Goal: Transaction & Acquisition: Purchase product/service

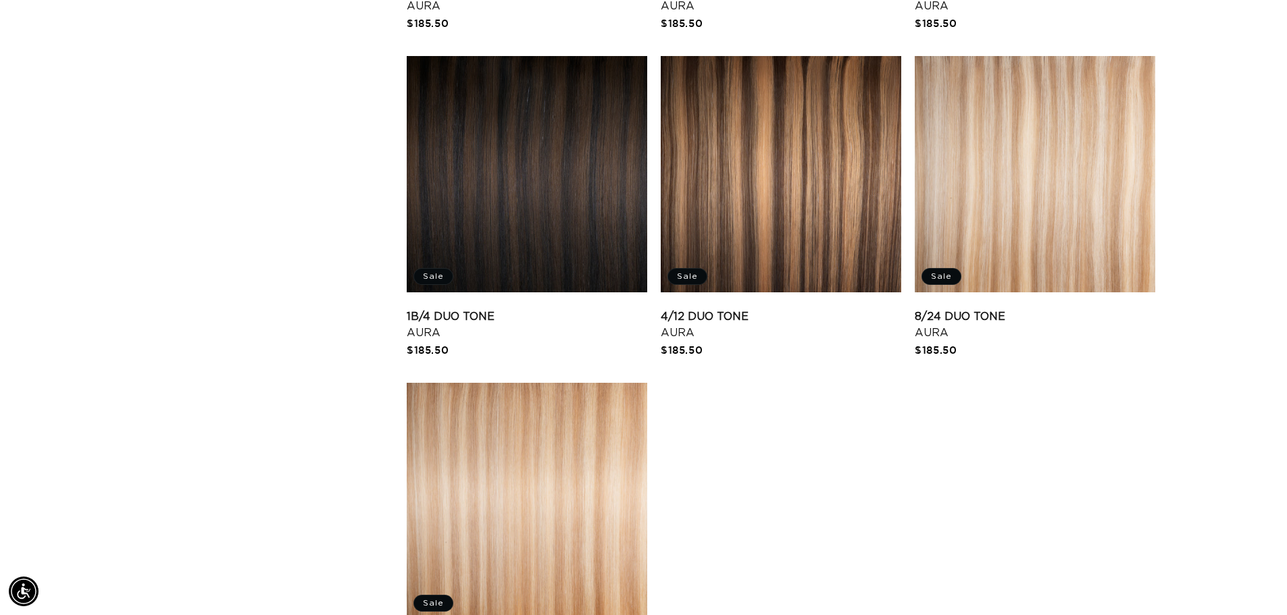
scroll to position [1756, 0]
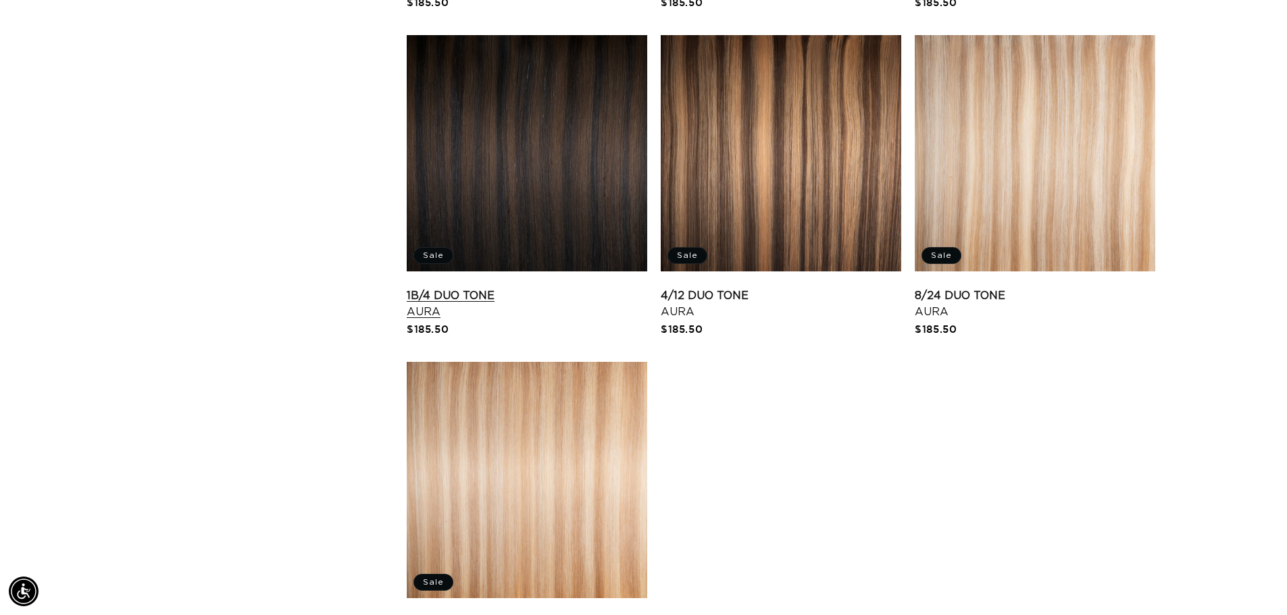
click at [530, 288] on link "1B/4 Duo Tone Aura" at bounding box center [527, 304] width 240 height 32
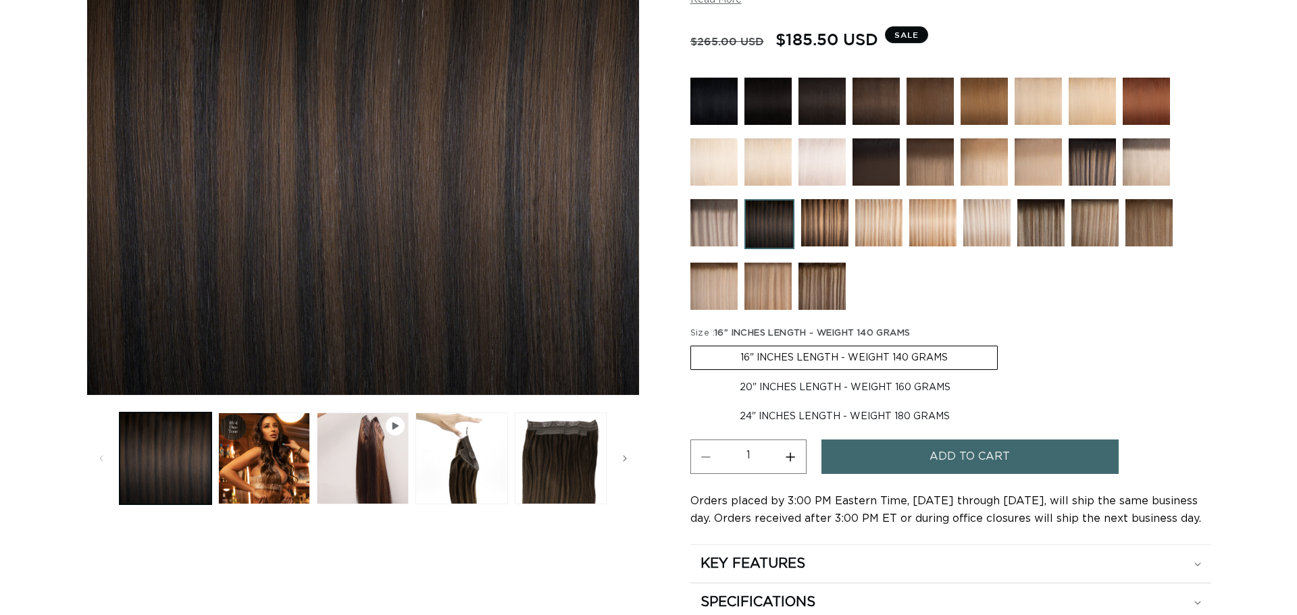
scroll to position [338, 0]
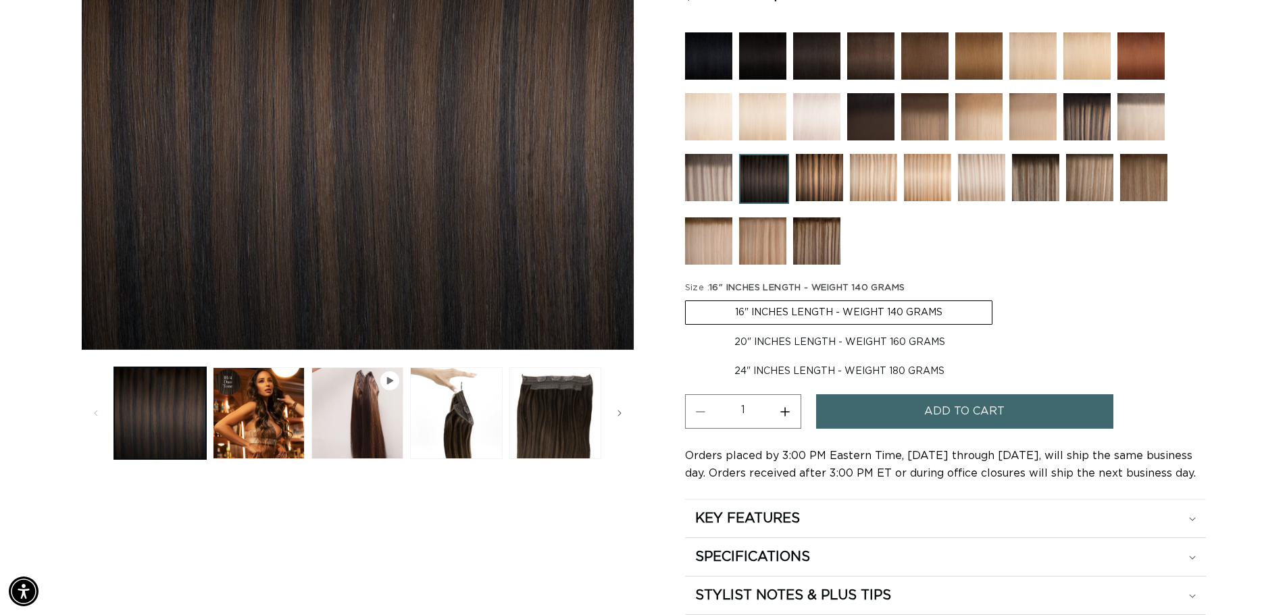
click at [948, 417] on span "Add to cart" at bounding box center [964, 411] width 80 height 34
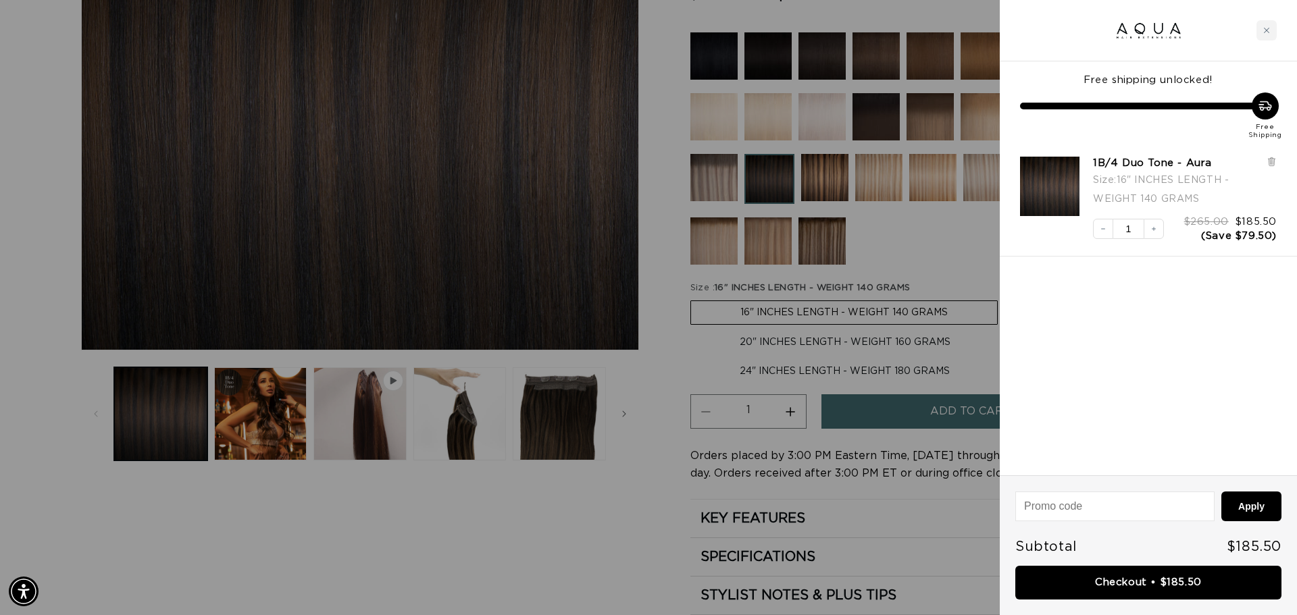
scroll to position [0, 2402]
click at [1116, 586] on link "Checkout • $185.50" at bounding box center [1148, 583] width 266 height 34
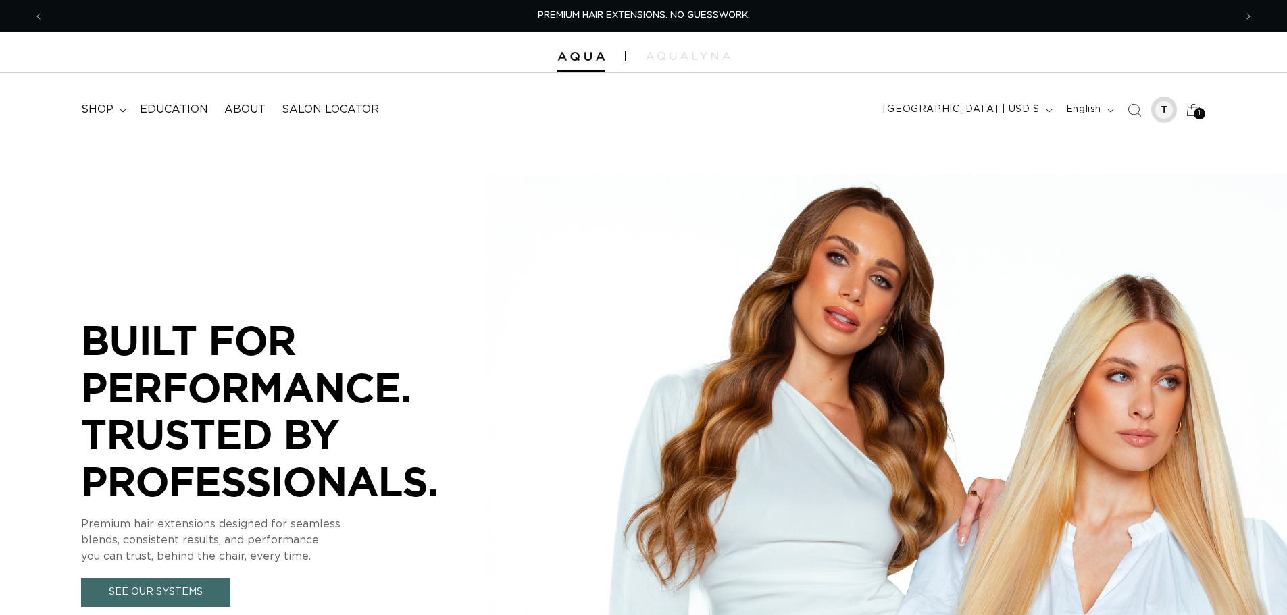
click at [1158, 109] on div at bounding box center [1163, 110] width 19 height 19
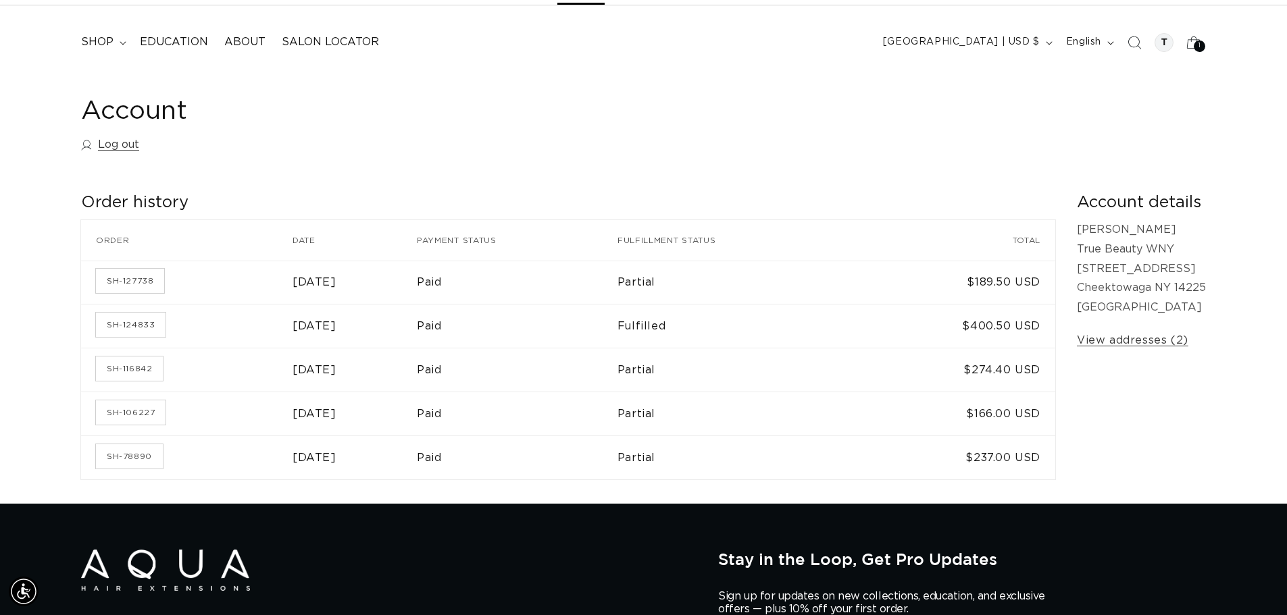
scroll to position [0, 2382]
click at [150, 288] on link "SH-127738" at bounding box center [130, 281] width 68 height 24
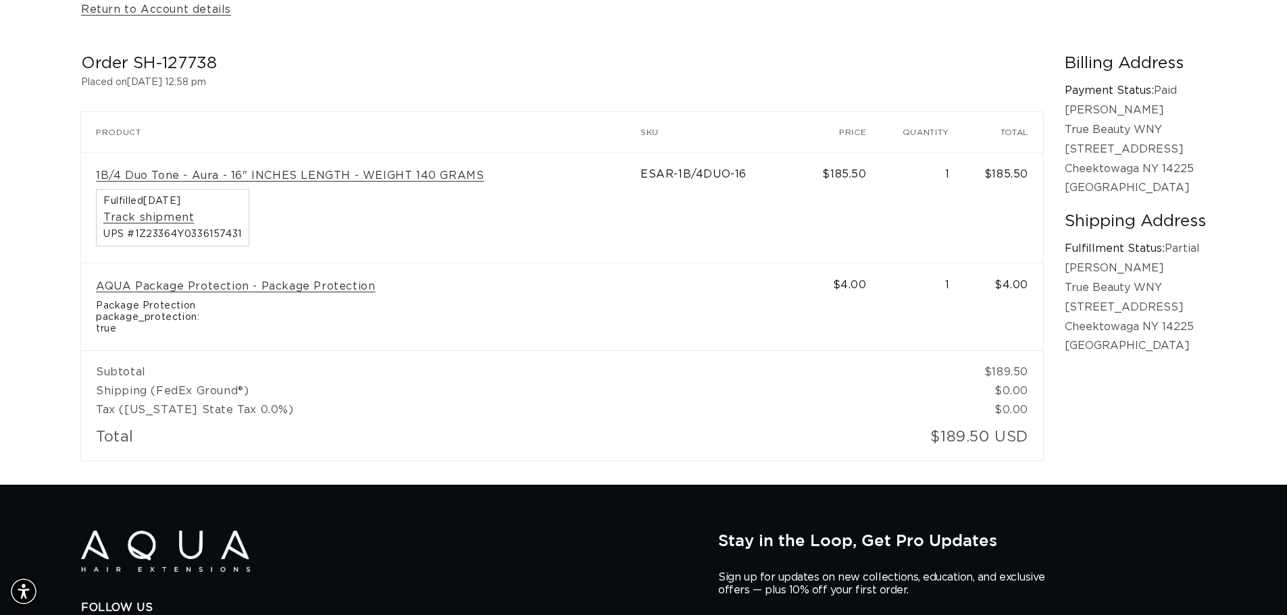
scroll to position [0, 1191]
click at [145, 223] on link "Track shipment" at bounding box center [148, 218] width 91 height 14
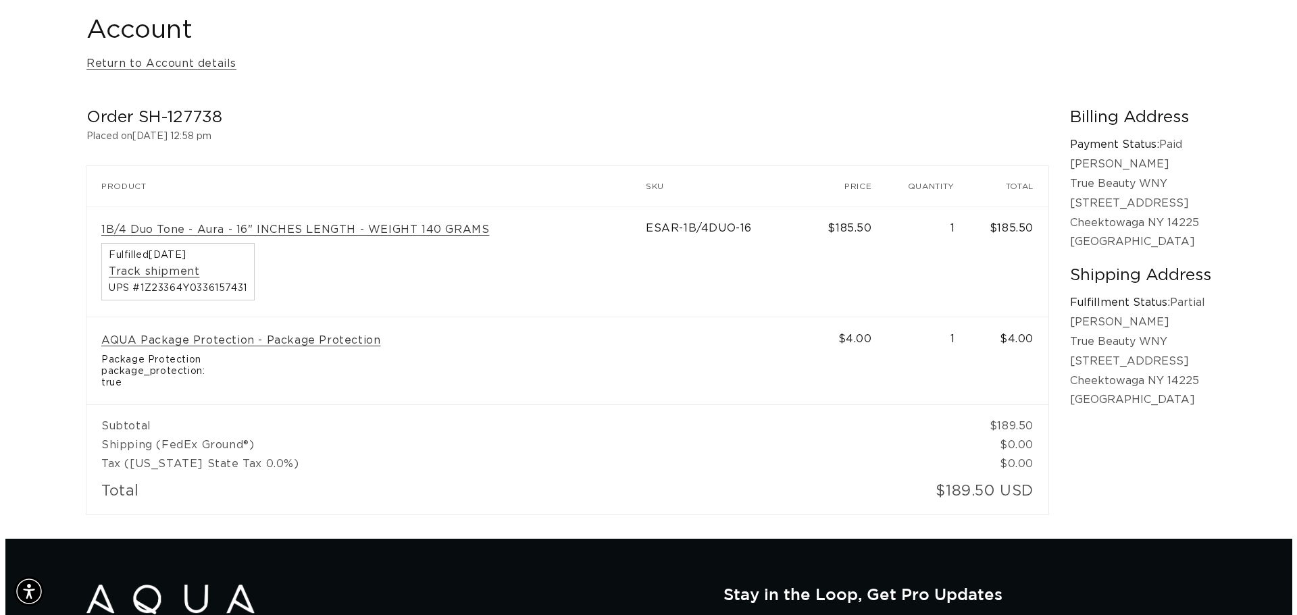
scroll to position [0, 0]
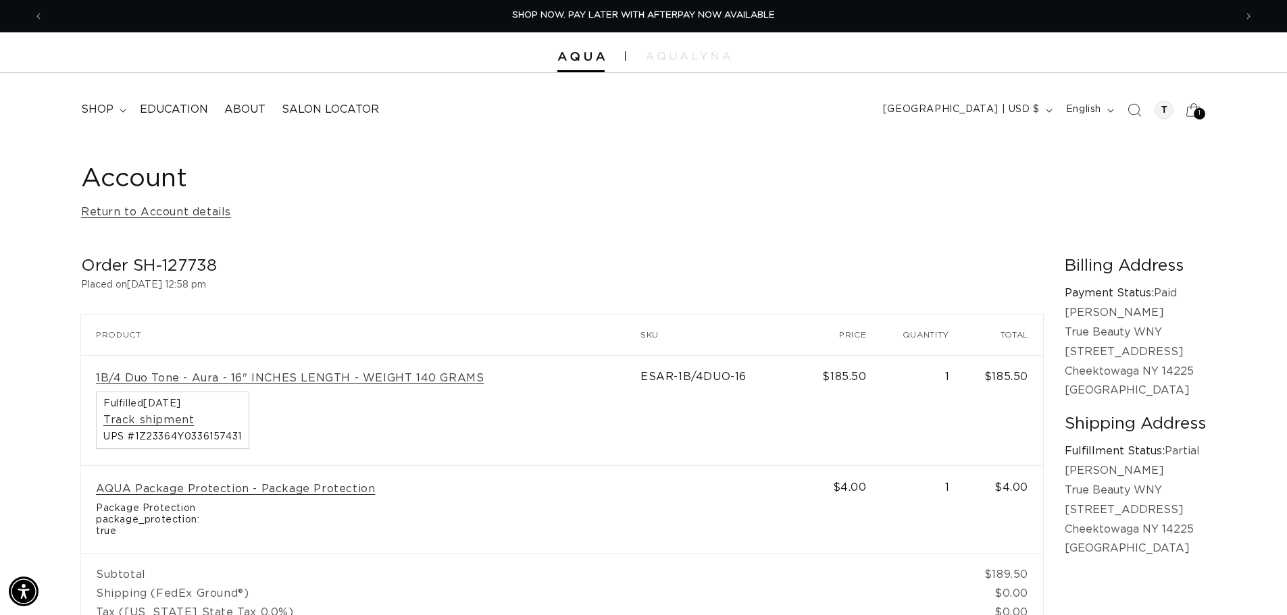
click at [1204, 107] on icon at bounding box center [1193, 110] width 32 height 32
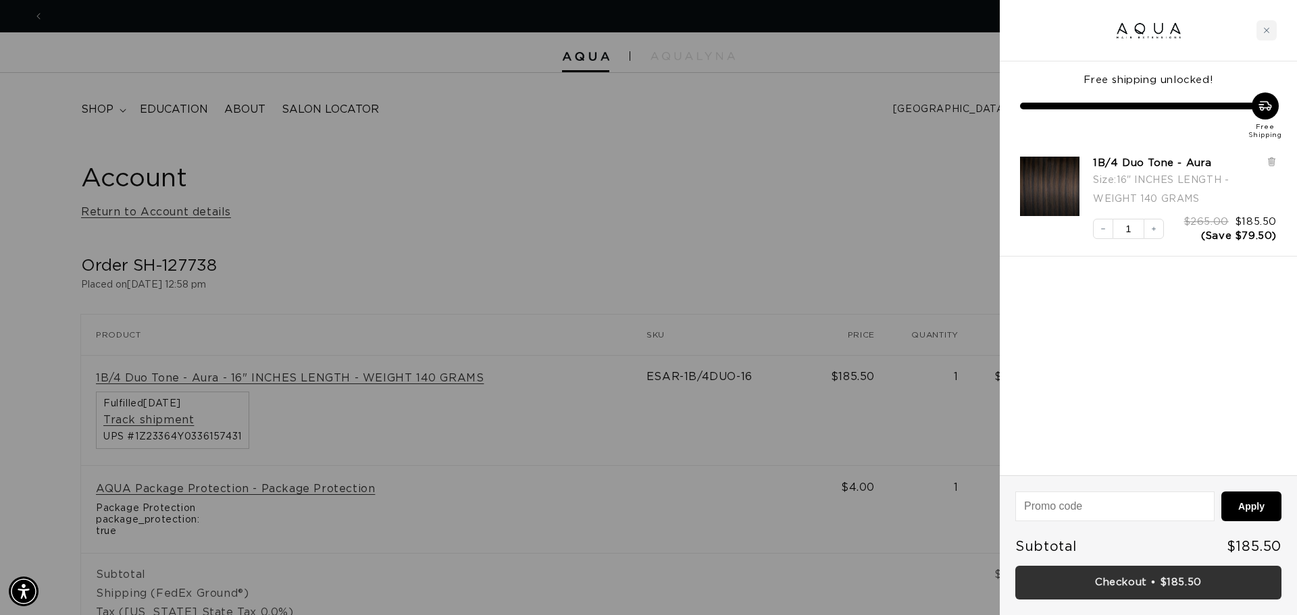
click at [1190, 586] on link "Checkout • $185.50" at bounding box center [1148, 583] width 266 height 34
